Goal: Task Accomplishment & Management: Manage account settings

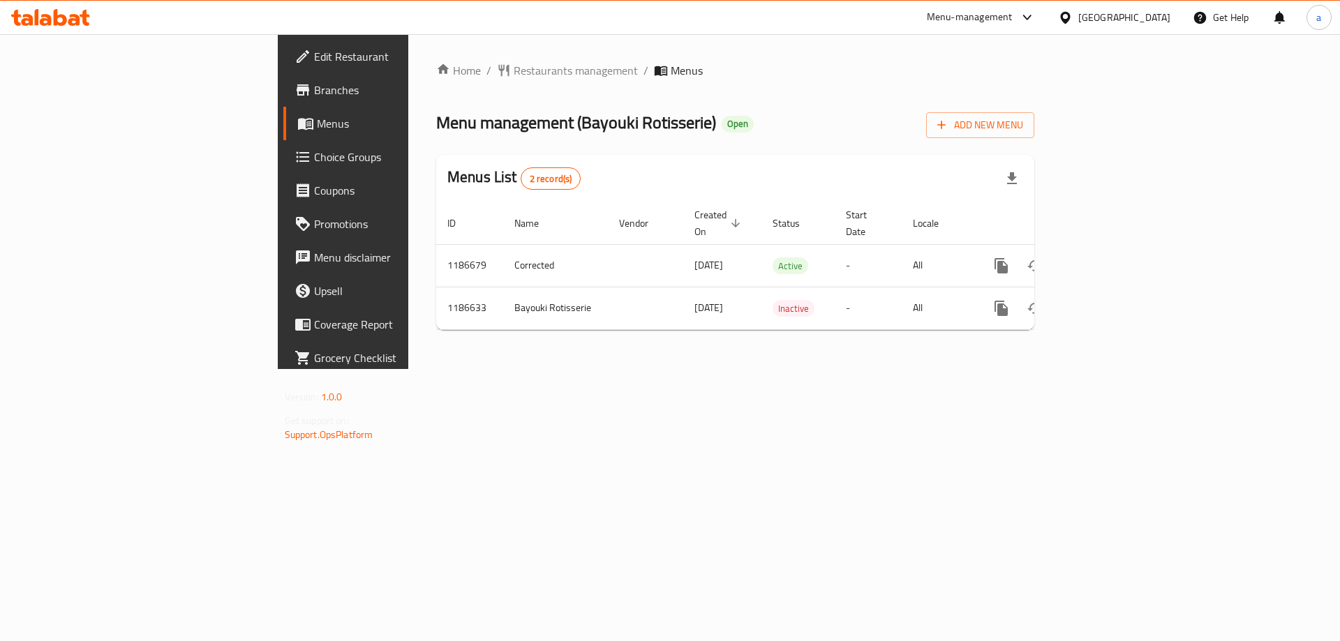
click at [1013, 15] on div "Menu-management" at bounding box center [970, 17] width 86 height 17
click at [1001, 131] on div "Restaurant-Management" at bounding box center [961, 121] width 132 height 32
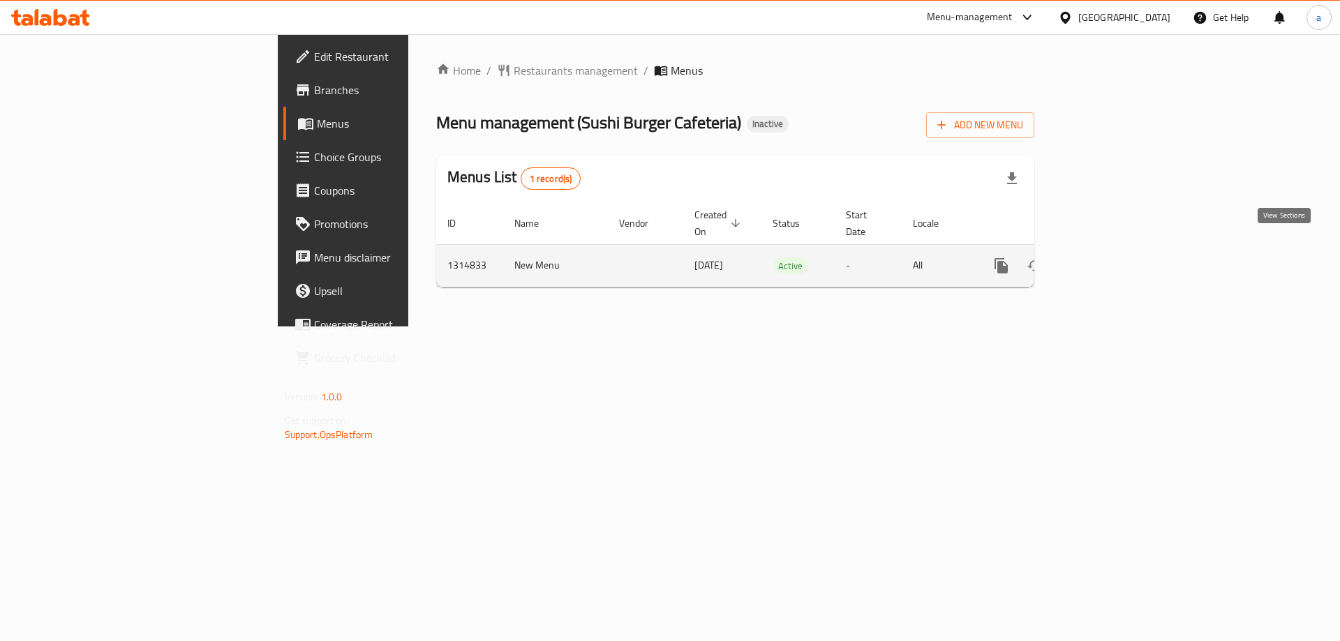
click at [1108, 260] on icon "enhanced table" at bounding box center [1102, 266] width 13 height 13
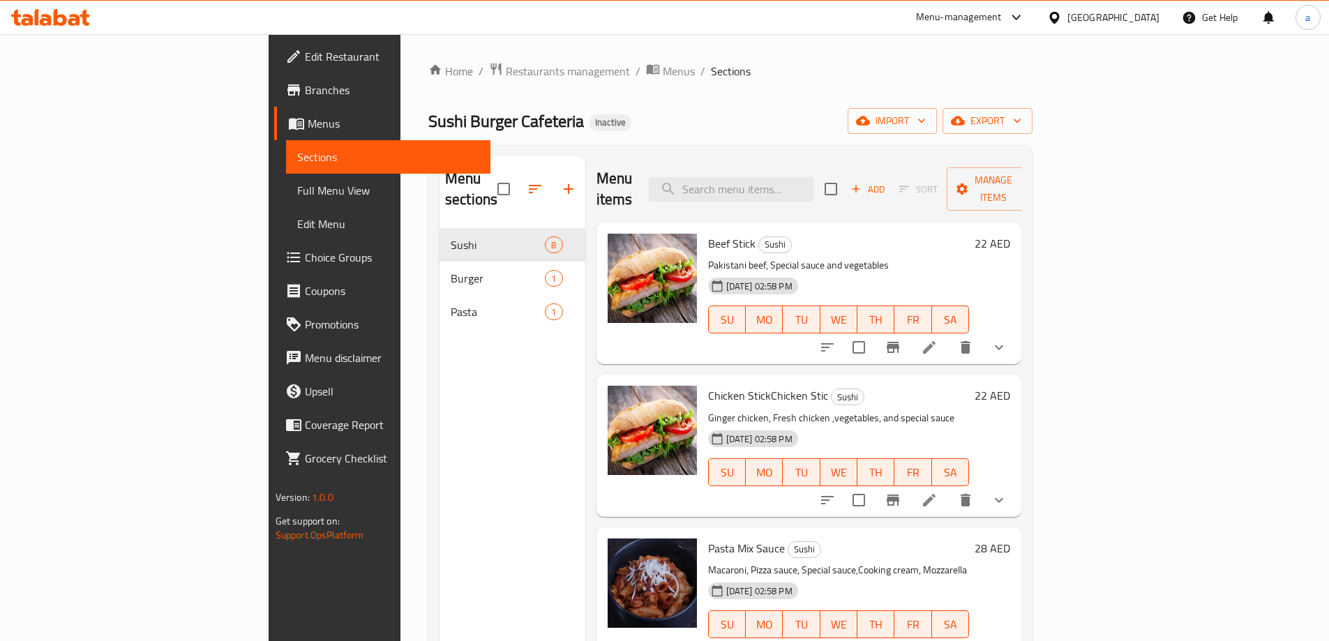
click at [286, 203] on link "Full Menu View" at bounding box center [388, 190] width 204 height 33
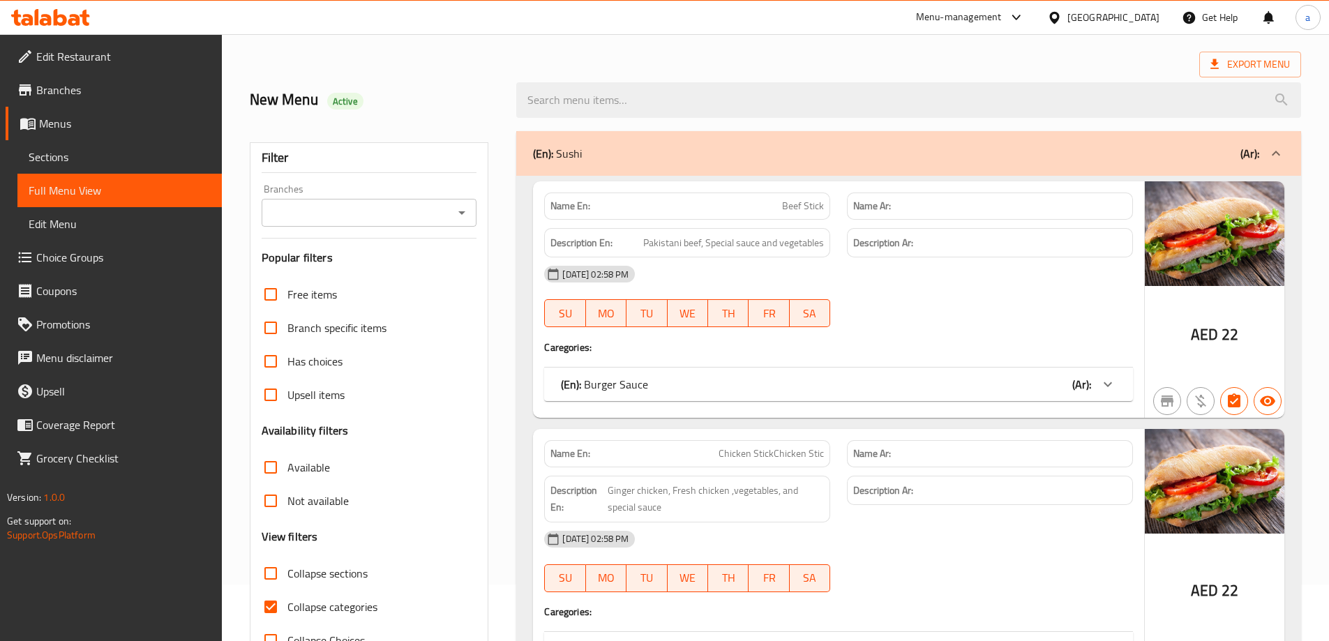
scroll to position [279, 0]
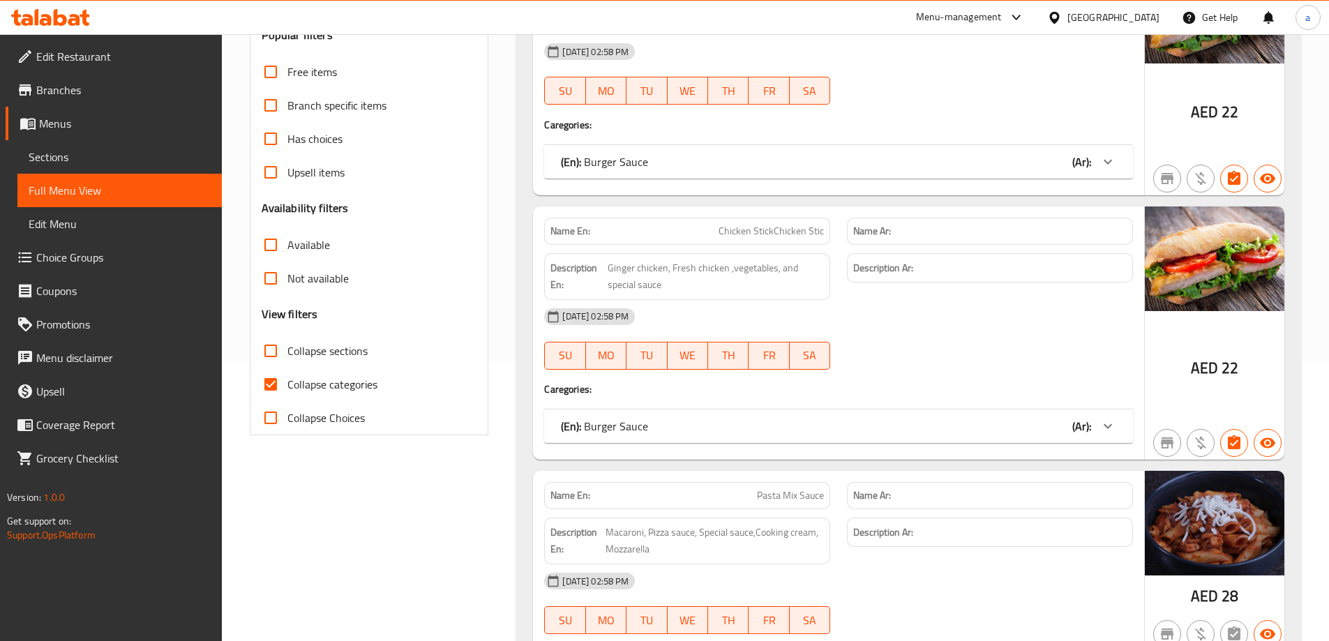
click at [338, 380] on span "Collapse categories" at bounding box center [332, 384] width 90 height 17
click at [287, 380] on input "Collapse categories" at bounding box center [270, 384] width 33 height 33
checkbox input "false"
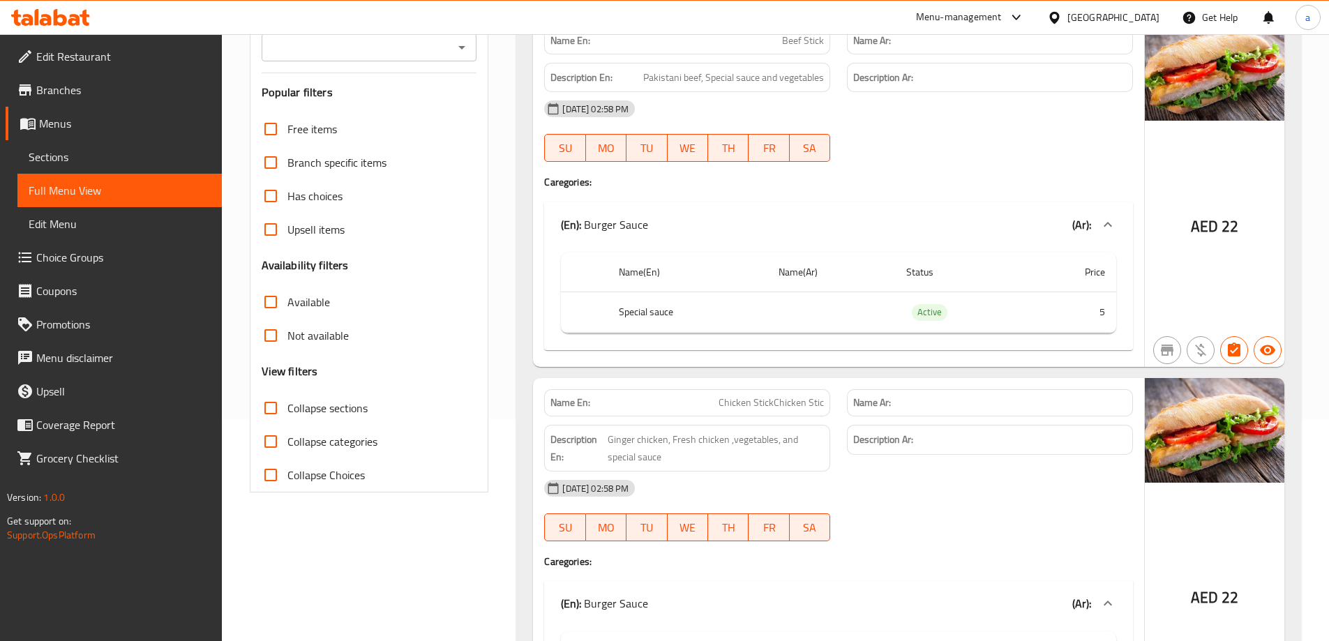
scroll to position [0, 0]
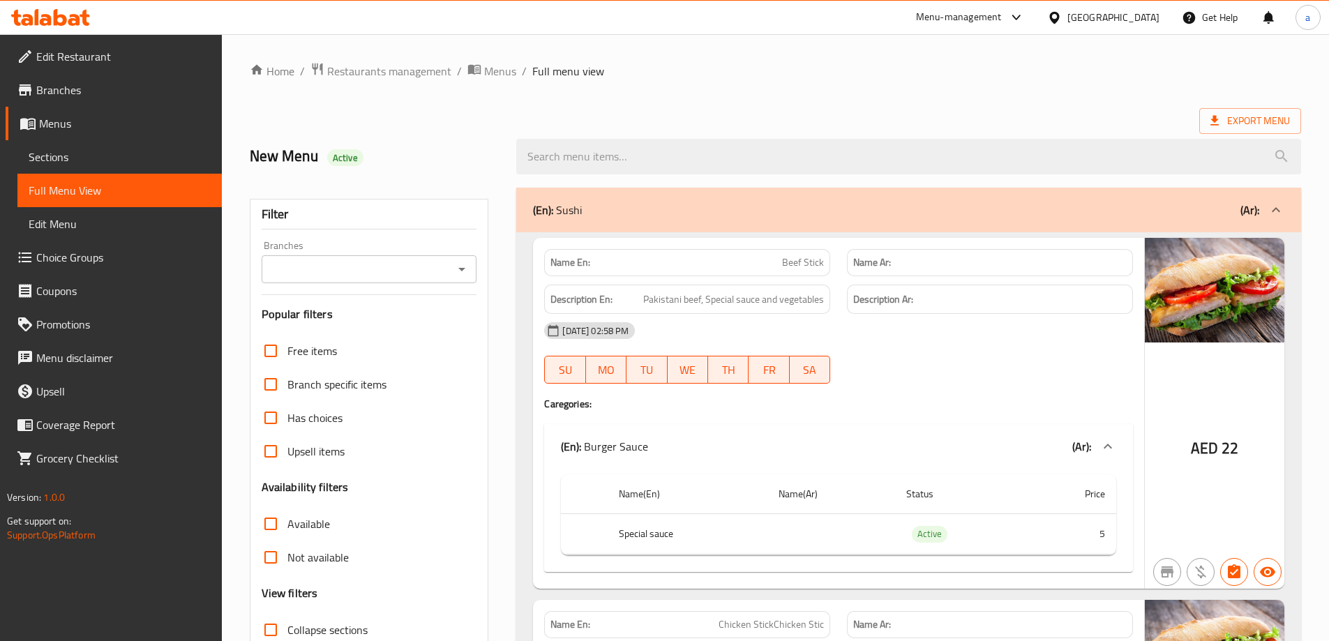
click at [96, 160] on span "Sections" at bounding box center [120, 157] width 182 height 17
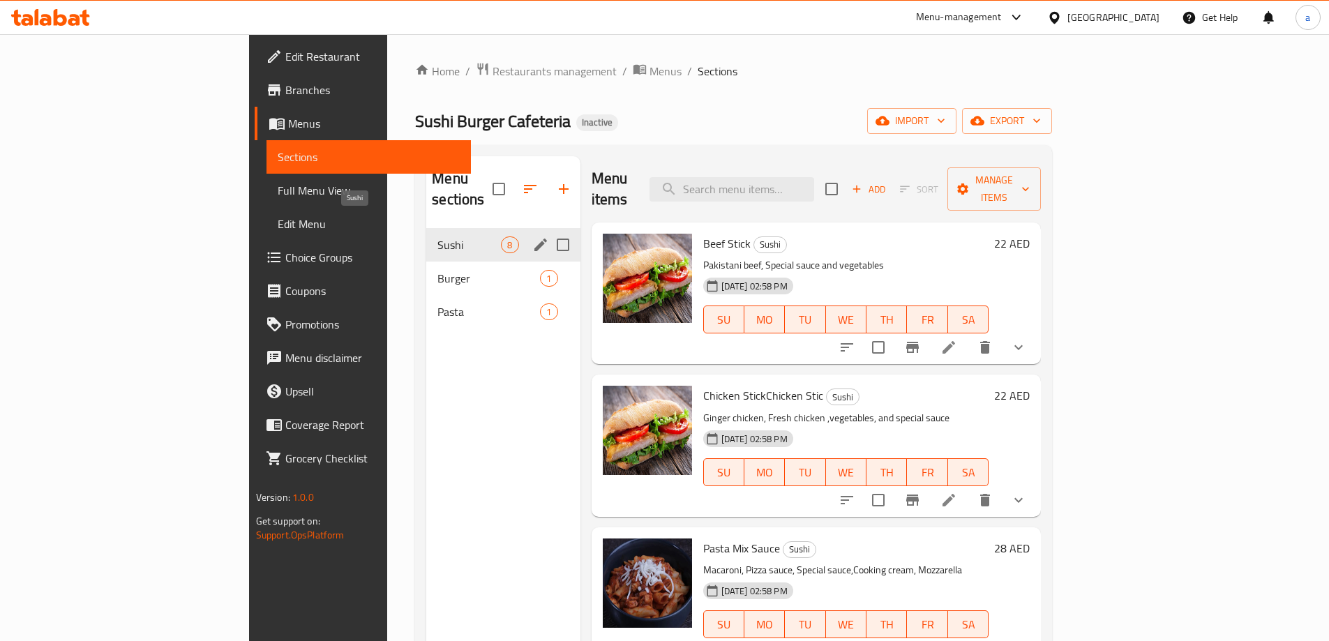
click at [438, 237] on span "Sushi" at bounding box center [469, 245] width 63 height 17
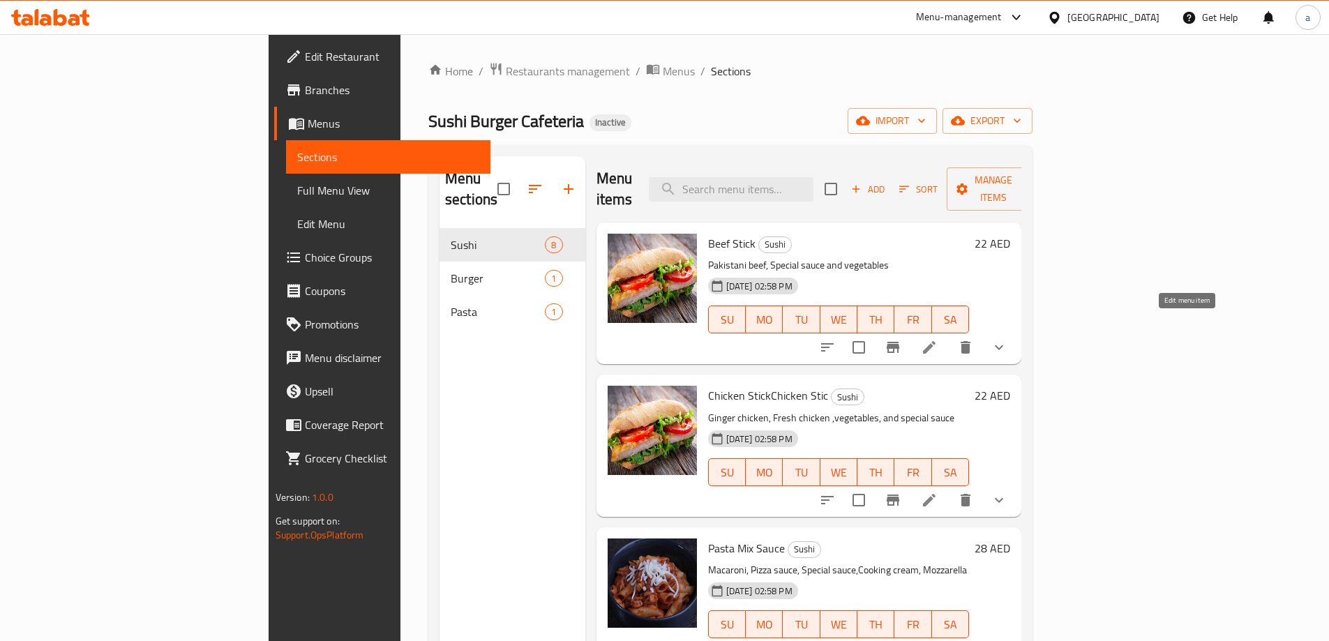
click at [938, 339] on icon at bounding box center [929, 347] width 17 height 17
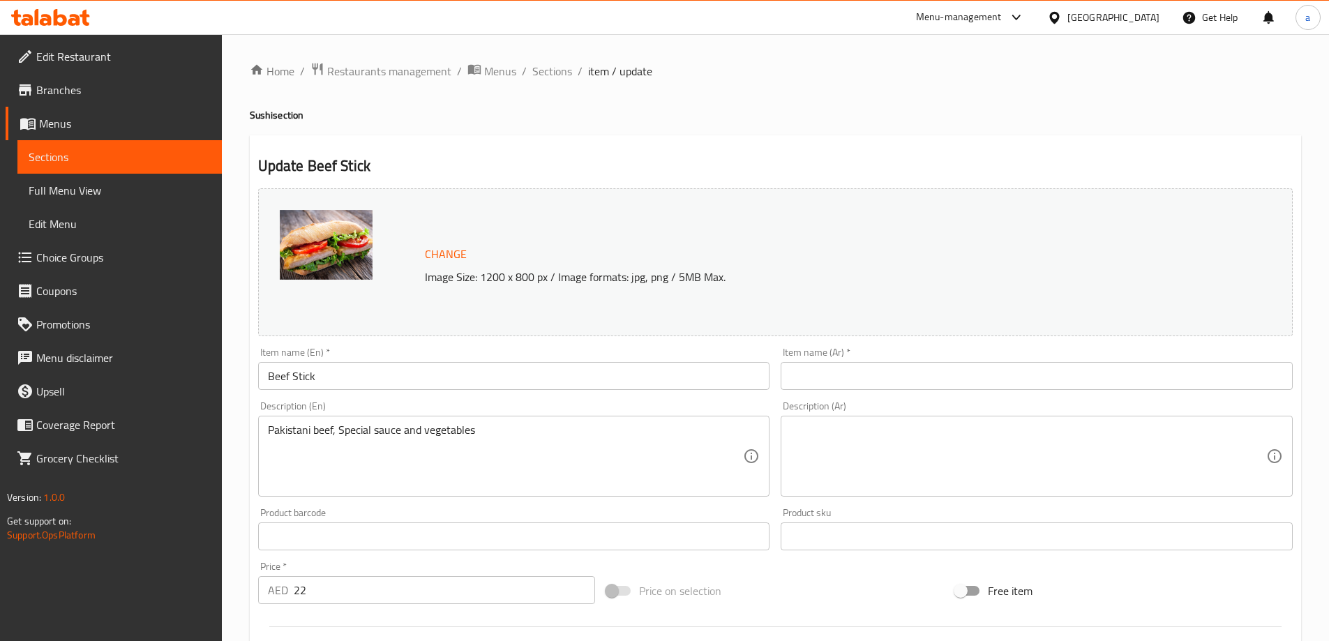
click at [985, 380] on input "text" at bounding box center [1037, 376] width 512 height 28
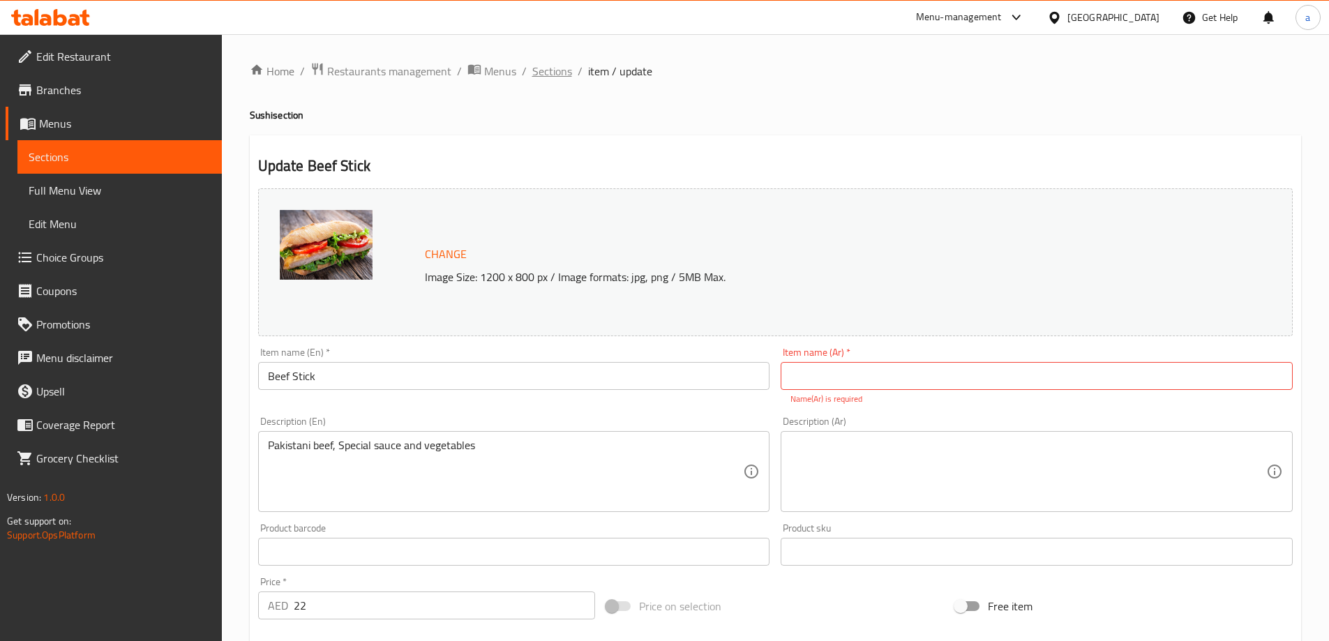
click at [554, 66] on span "Sections" at bounding box center [552, 71] width 40 height 17
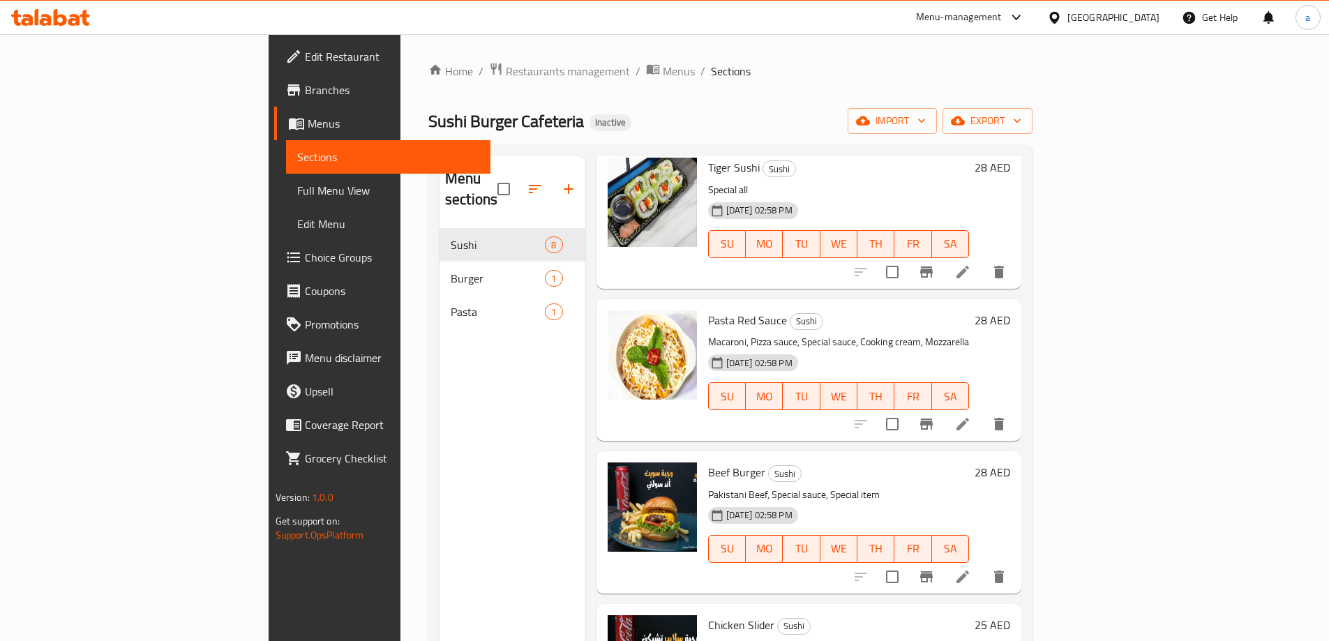
scroll to position [558, 0]
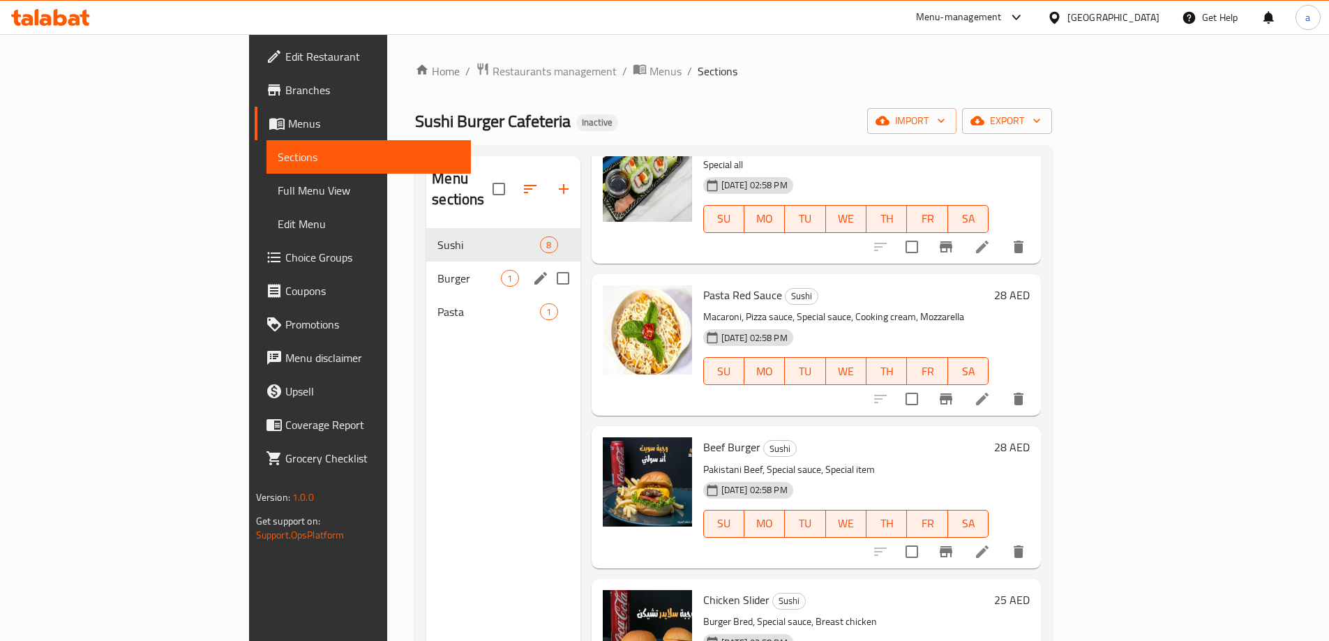
click at [438, 270] on span "Burger" at bounding box center [469, 278] width 63 height 17
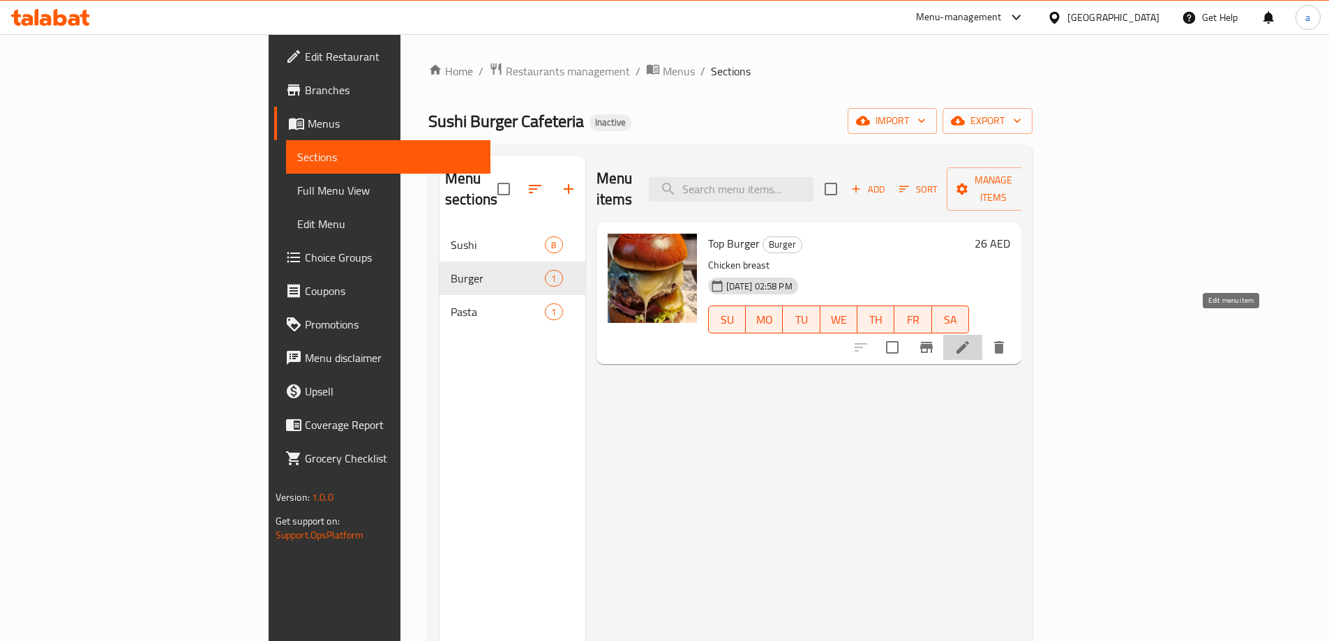
click at [971, 339] on icon at bounding box center [963, 347] width 17 height 17
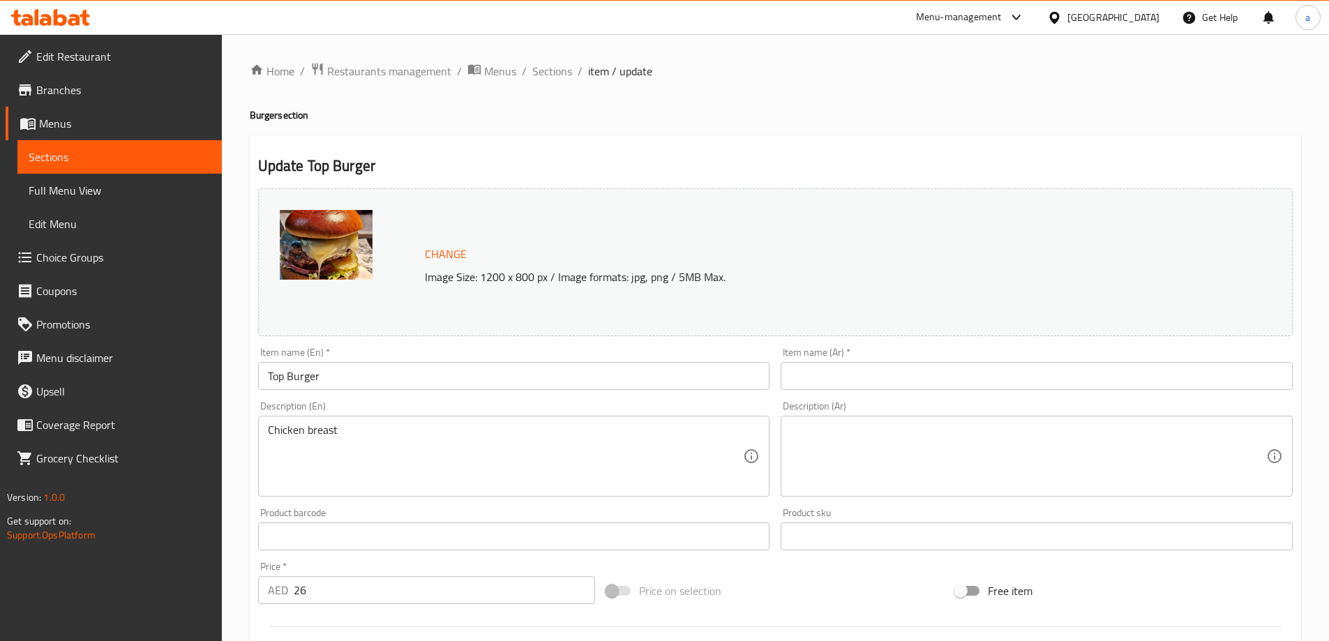
click at [334, 268] on img at bounding box center [326, 245] width 93 height 70
click at [60, 124] on span "Menus" at bounding box center [125, 123] width 172 height 17
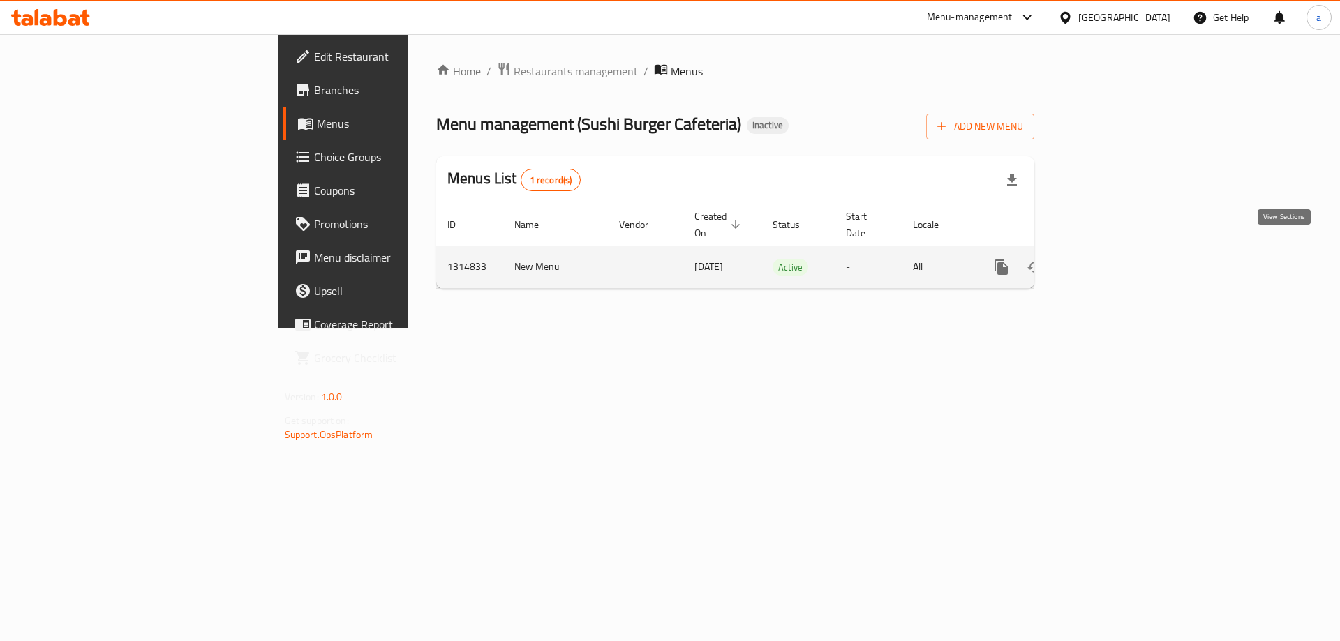
click at [1110, 259] on icon "enhanced table" at bounding box center [1101, 267] width 17 height 17
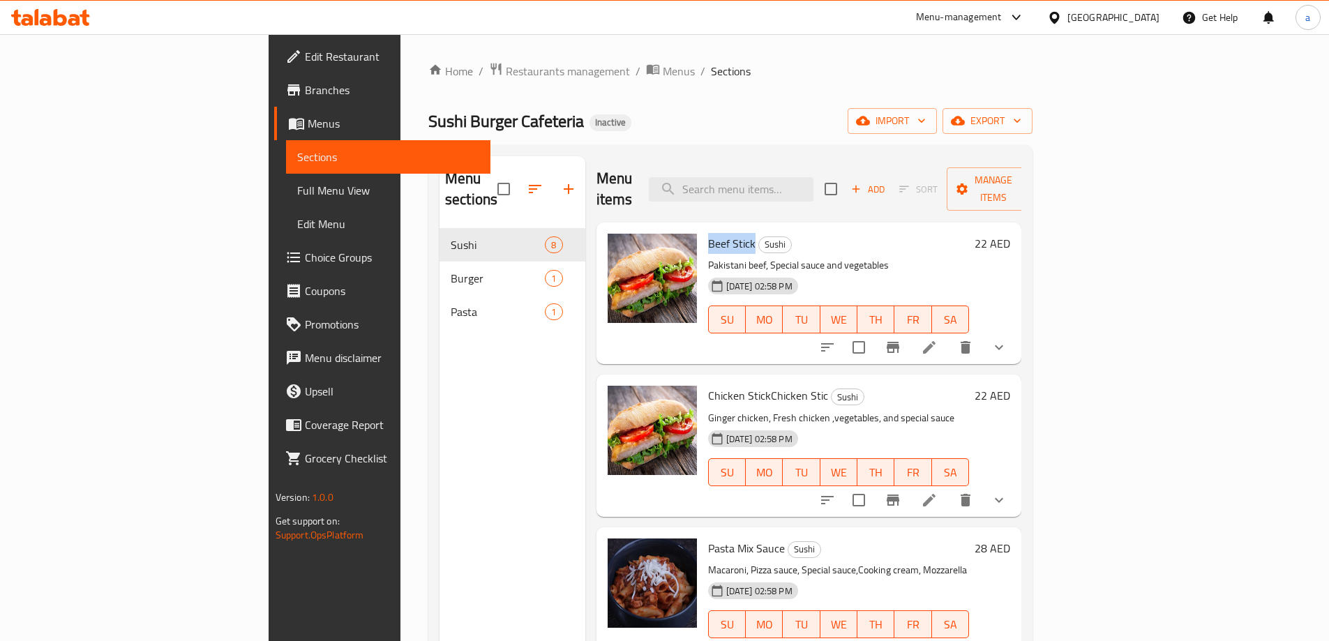
drag, startPoint x: 687, startPoint y: 224, endPoint x: 639, endPoint y: 222, distance: 48.2
click at [703, 228] on div "Beef Stick Sushi Pakistani beef, Special sauce and vegetables [DATE] 02:58 PM S…" at bounding box center [839, 293] width 273 height 130
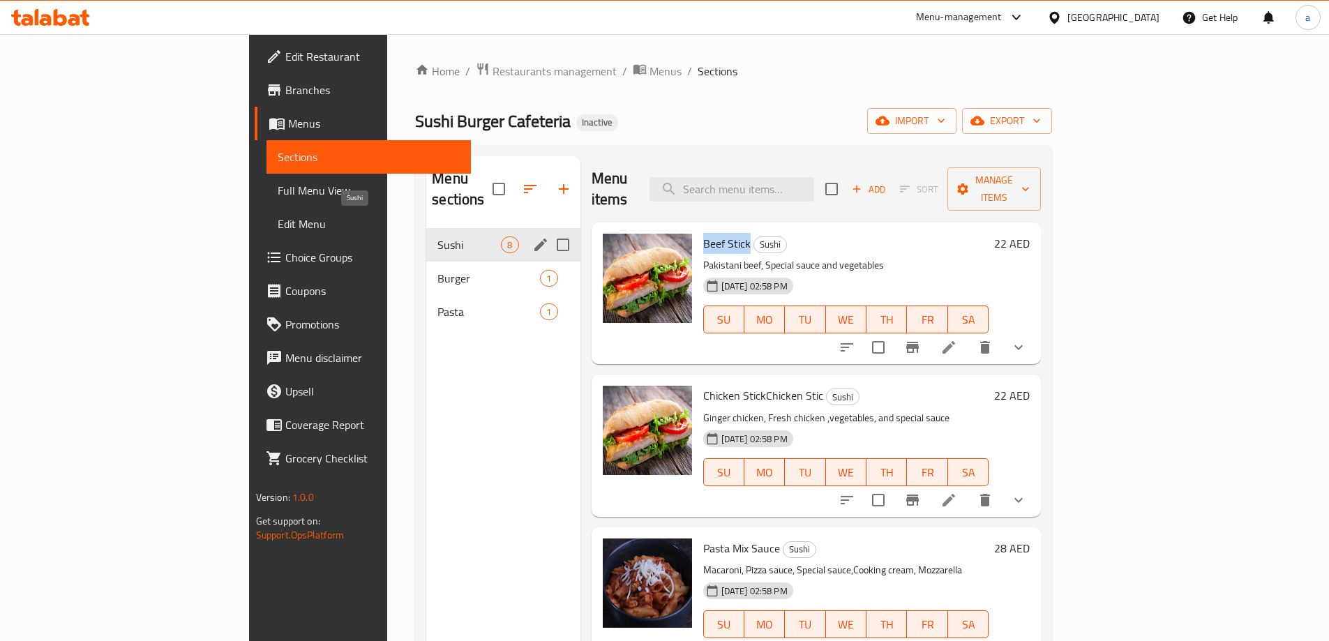
click at [438, 237] on span "Sushi" at bounding box center [469, 245] width 63 height 17
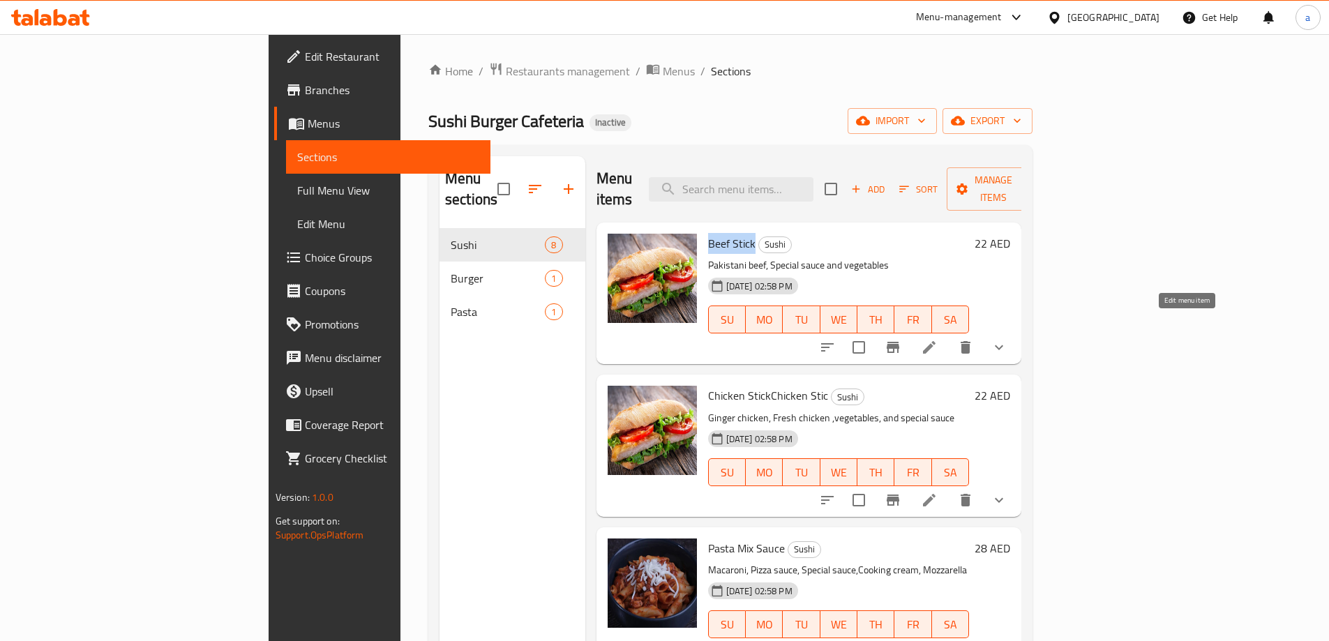
click at [938, 339] on icon at bounding box center [929, 347] width 17 height 17
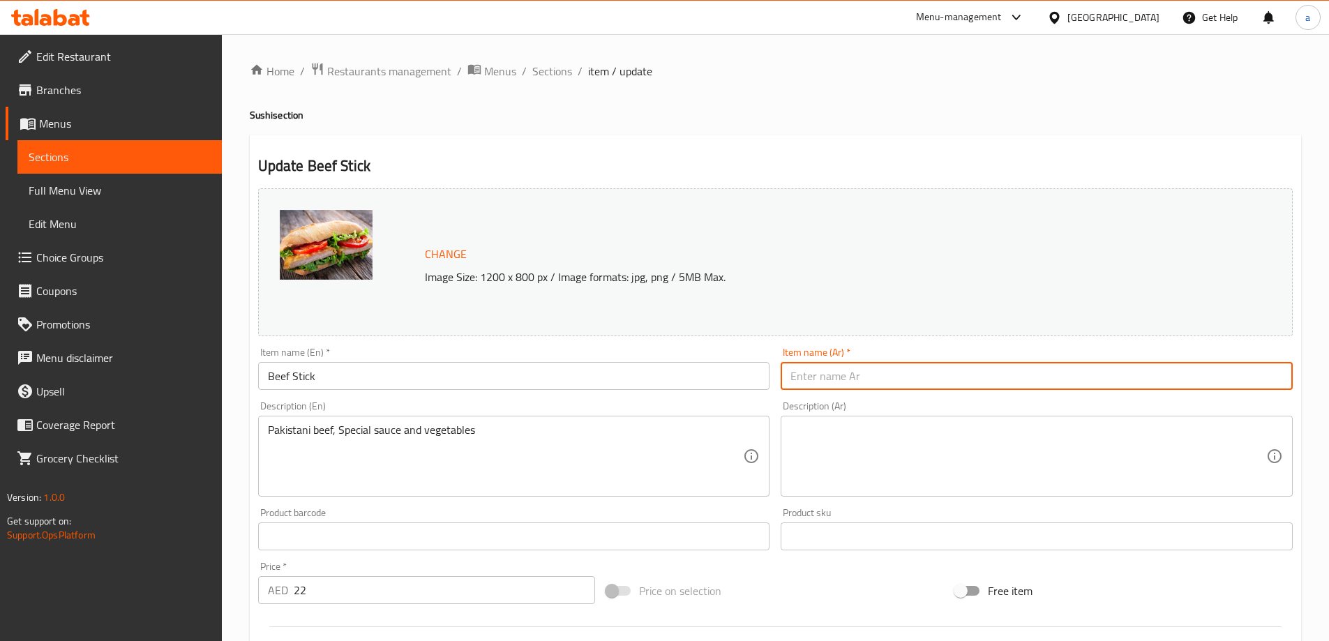
click at [804, 371] on input "text" at bounding box center [1037, 376] width 512 height 28
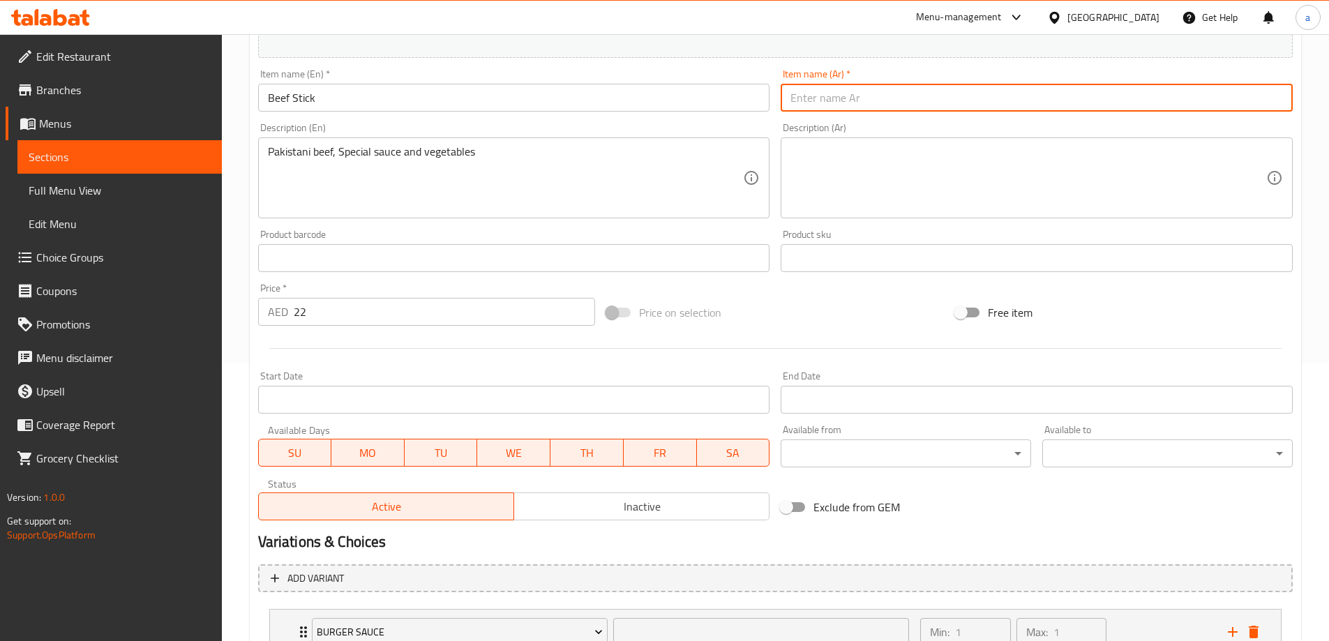
scroll to position [388, 0]
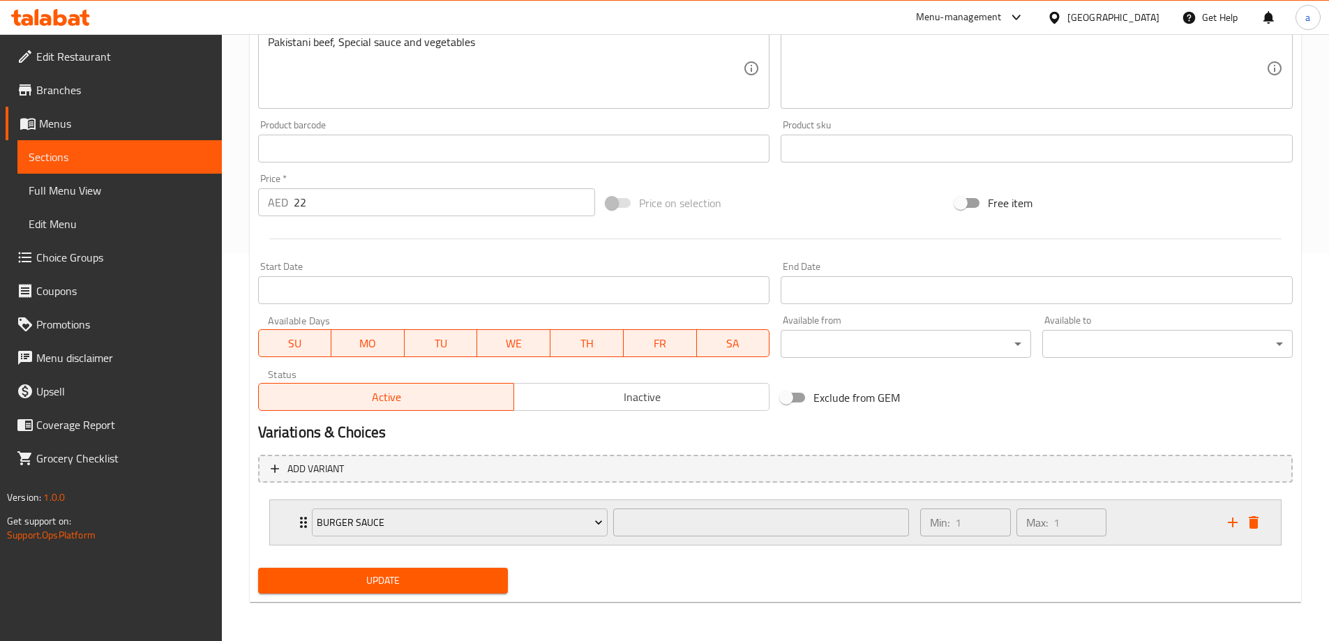
click at [282, 515] on div "Burger Sauce ​ Min: 1 ​ Max: 1 ​" at bounding box center [775, 522] width 1011 height 45
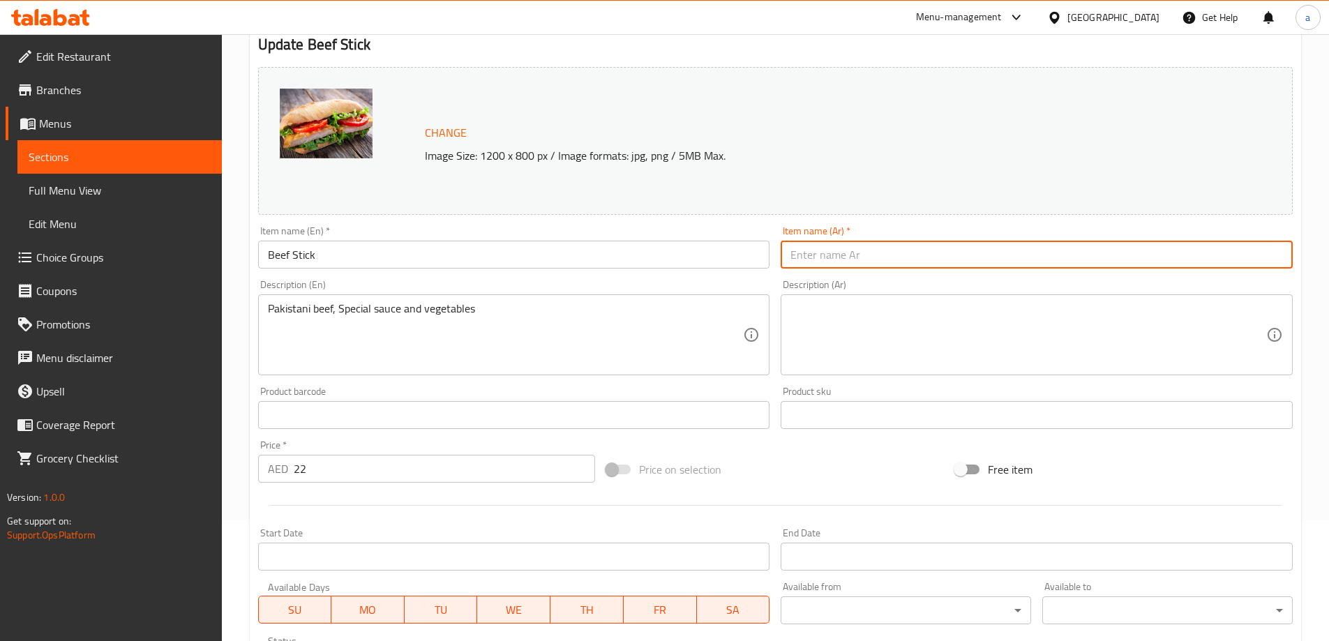
scroll to position [0, 0]
